Goal: Check status: Check status

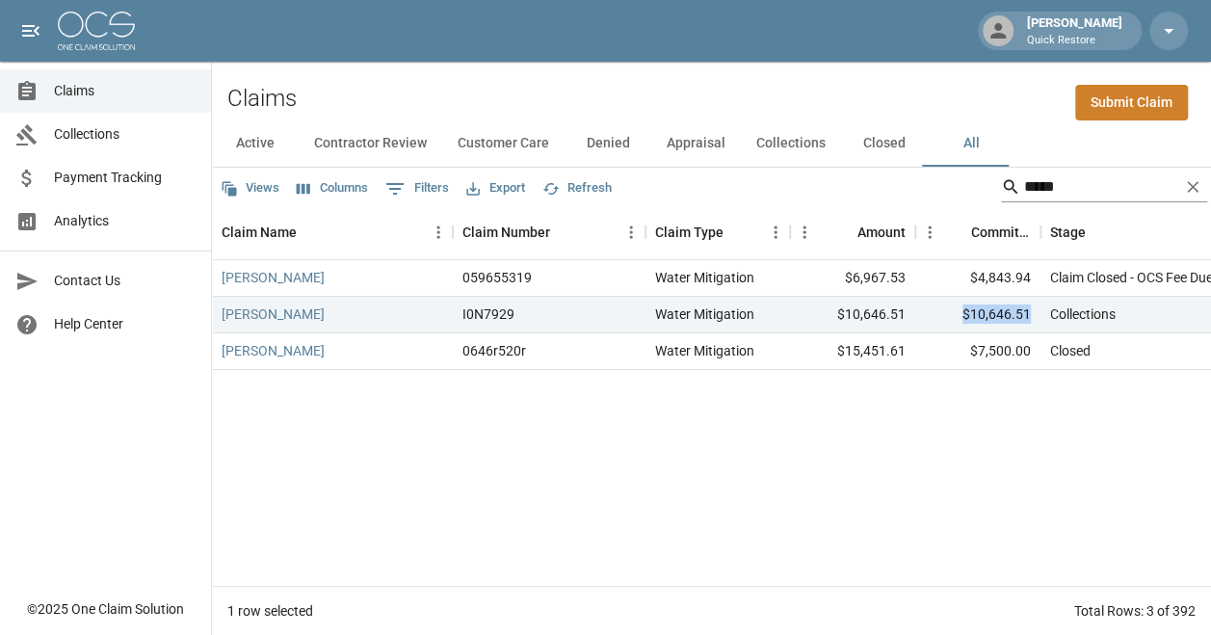
click at [1199, 184] on icon "Clear" at bounding box center [1192, 186] width 19 height 19
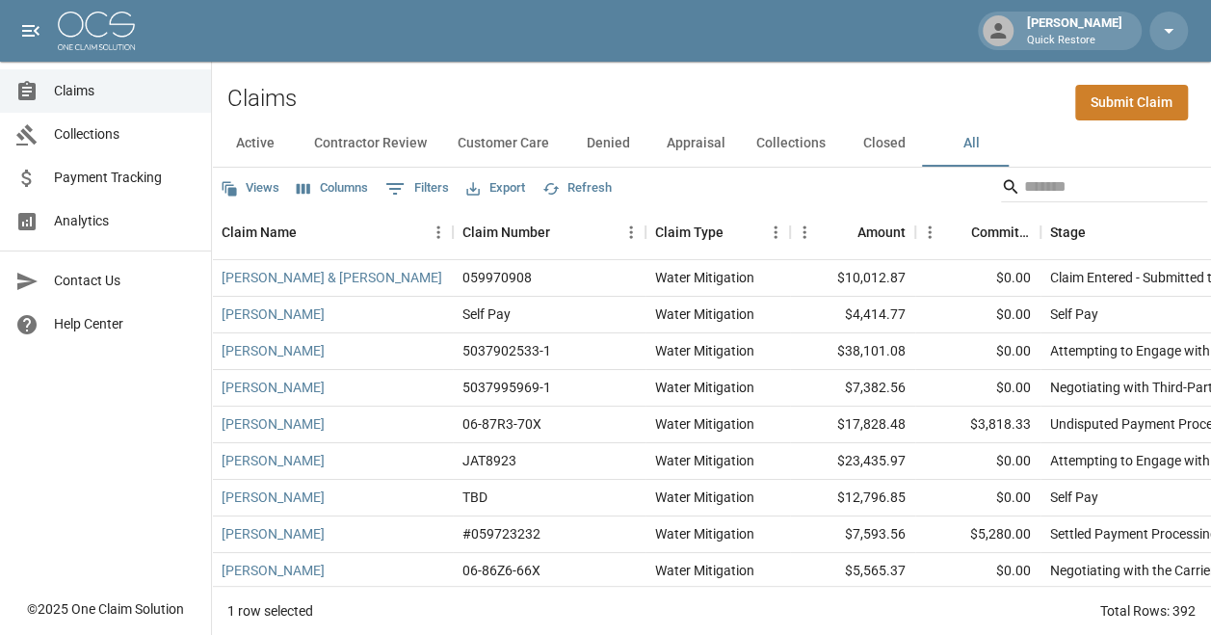
click at [810, 145] on button "Collections" at bounding box center [791, 143] width 100 height 46
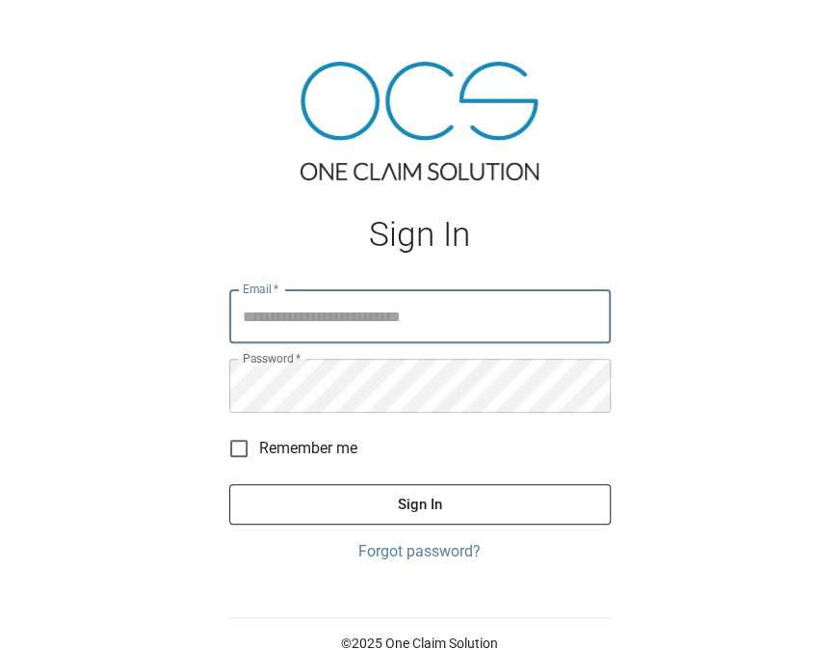
type input "**********"
click at [350, 505] on button "Sign In" at bounding box center [420, 504] width 382 height 40
